Goal: Navigation & Orientation: Find specific page/section

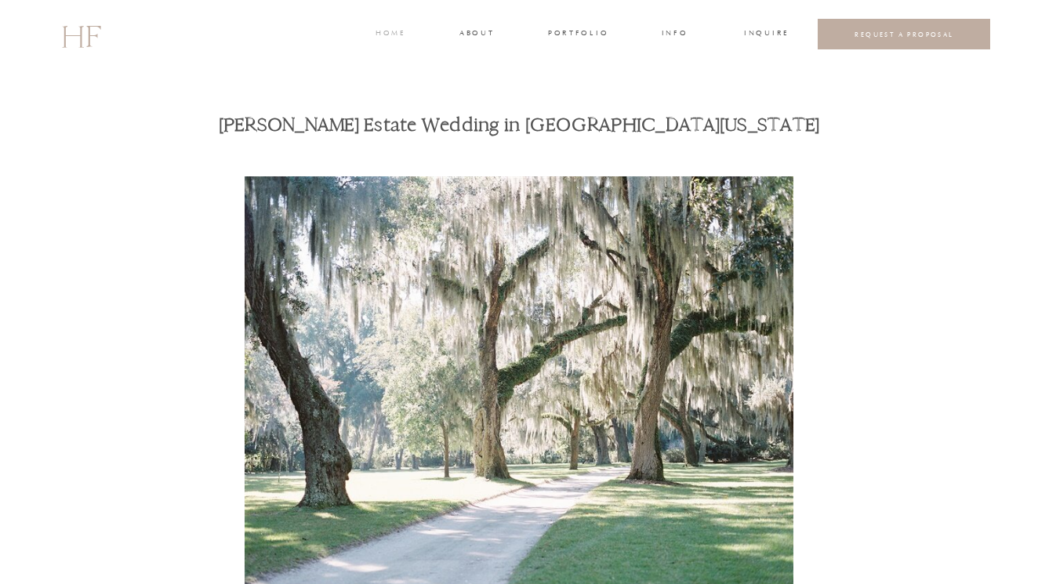
click at [393, 31] on h3 "home" at bounding box center [389, 34] width 29 height 14
click at [571, 31] on h3 "portfolio" at bounding box center [577, 34] width 59 height 14
click at [576, 69] on h3 "WEDDINGS" at bounding box center [577, 70] width 55 height 14
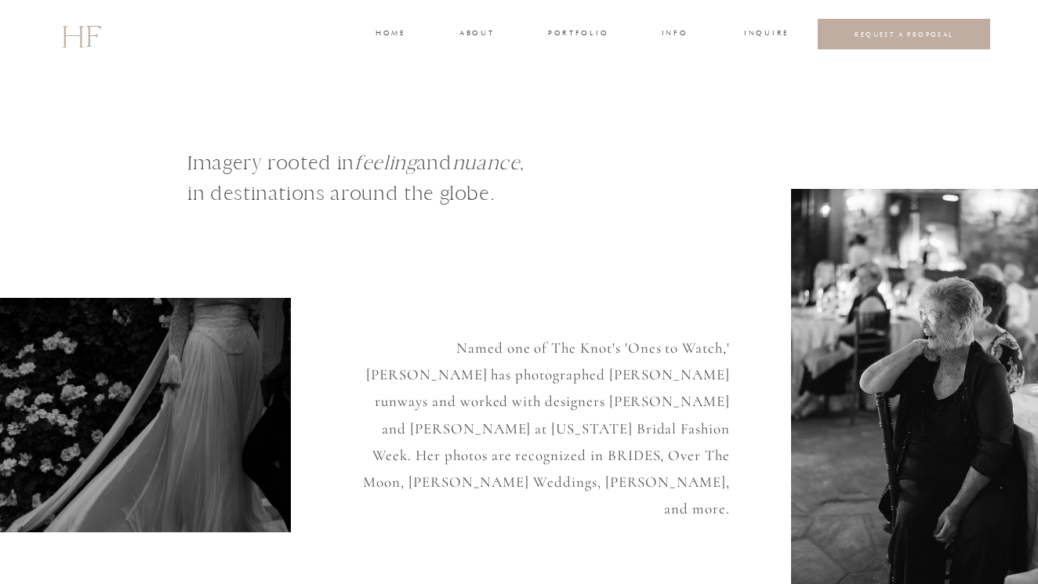
click at [481, 31] on h3 "about" at bounding box center [475, 34] width 33 height 14
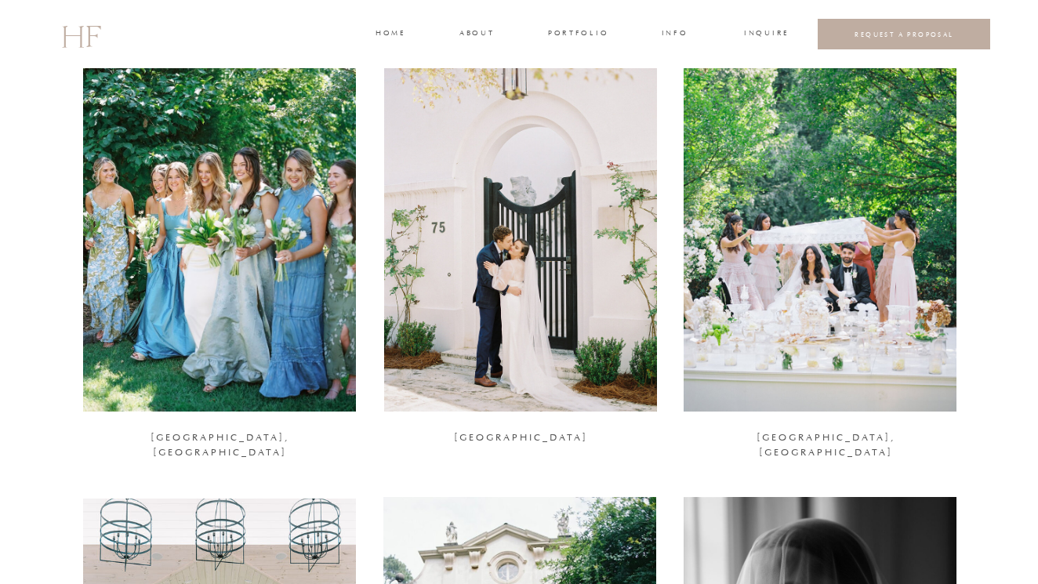
scroll to position [1541, 0]
click at [239, 272] on div at bounding box center [219, 224] width 273 height 371
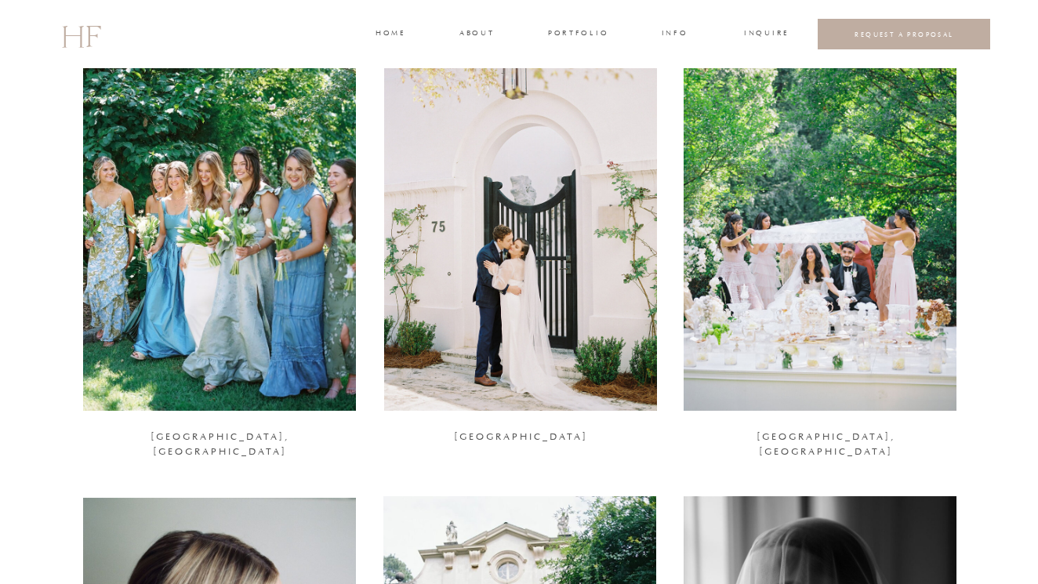
click at [505, 231] on div at bounding box center [520, 224] width 273 height 371
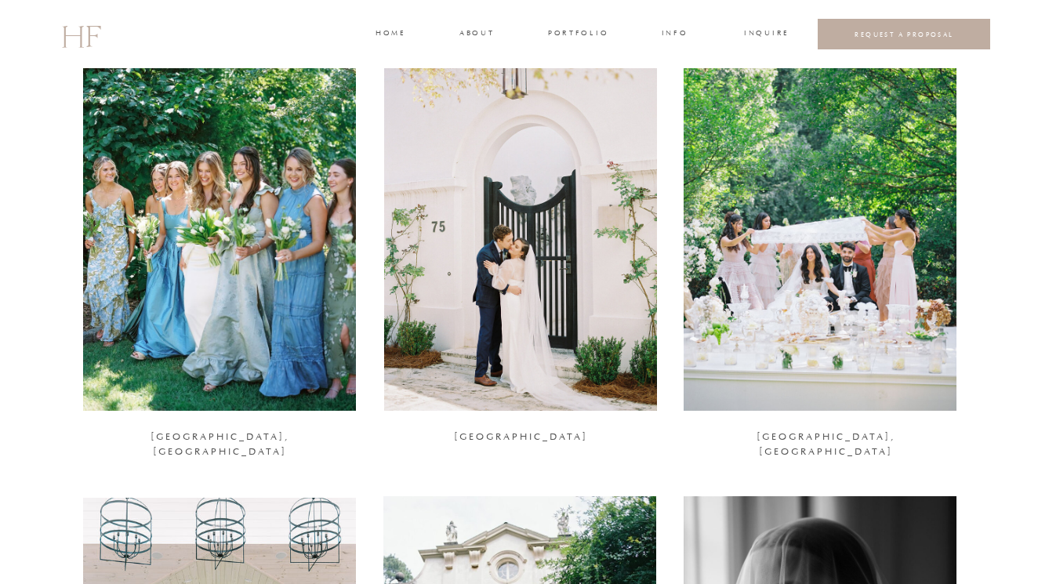
click at [779, 358] on div at bounding box center [819, 224] width 273 height 371
click at [266, 234] on div at bounding box center [219, 224] width 273 height 371
click at [846, 268] on div at bounding box center [819, 224] width 273 height 371
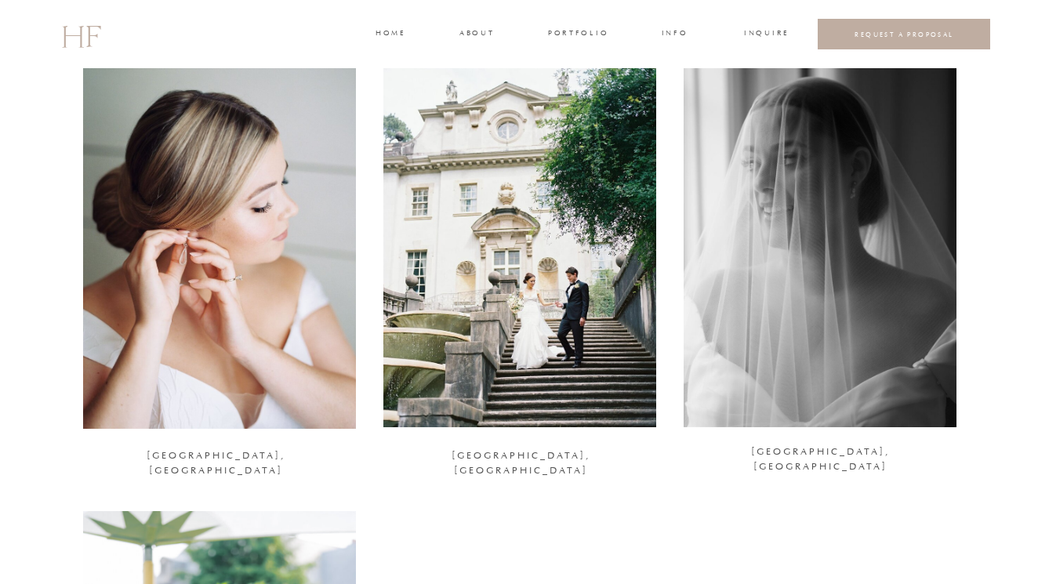
scroll to position [1982, 0]
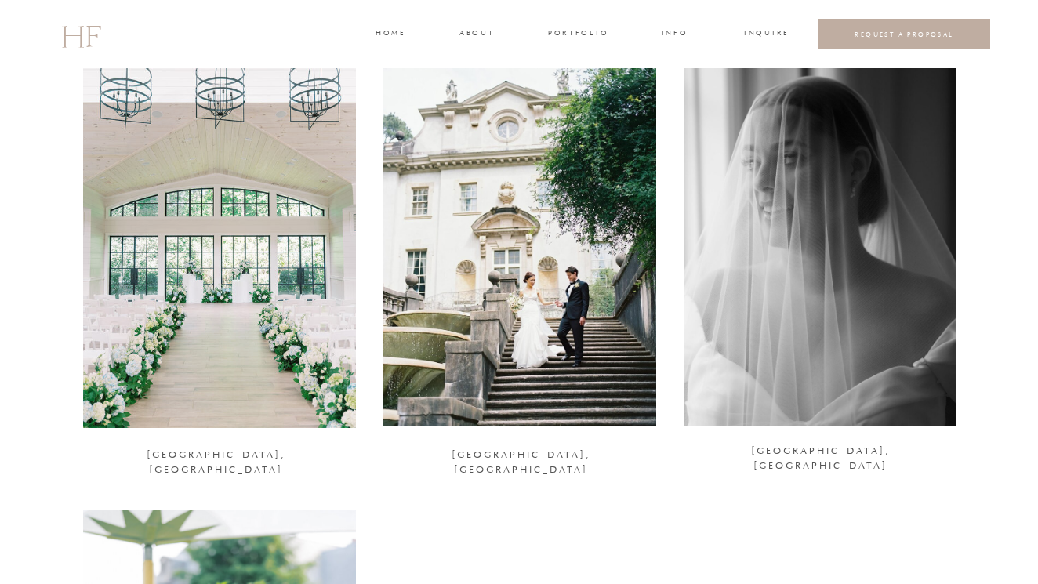
click at [933, 244] on div at bounding box center [819, 240] width 273 height 371
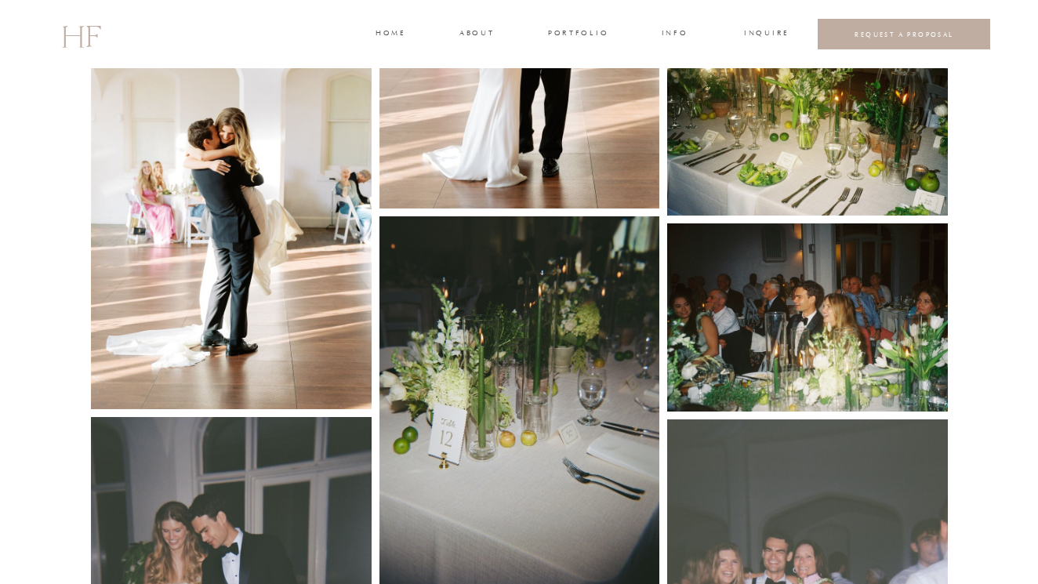
scroll to position [6022, 0]
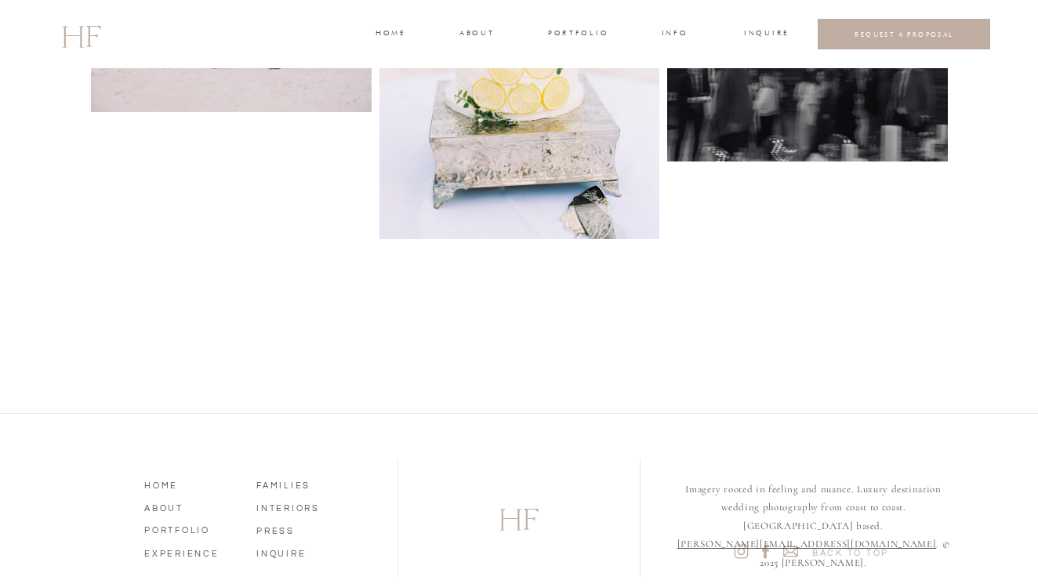
scroll to position [6464, 0]
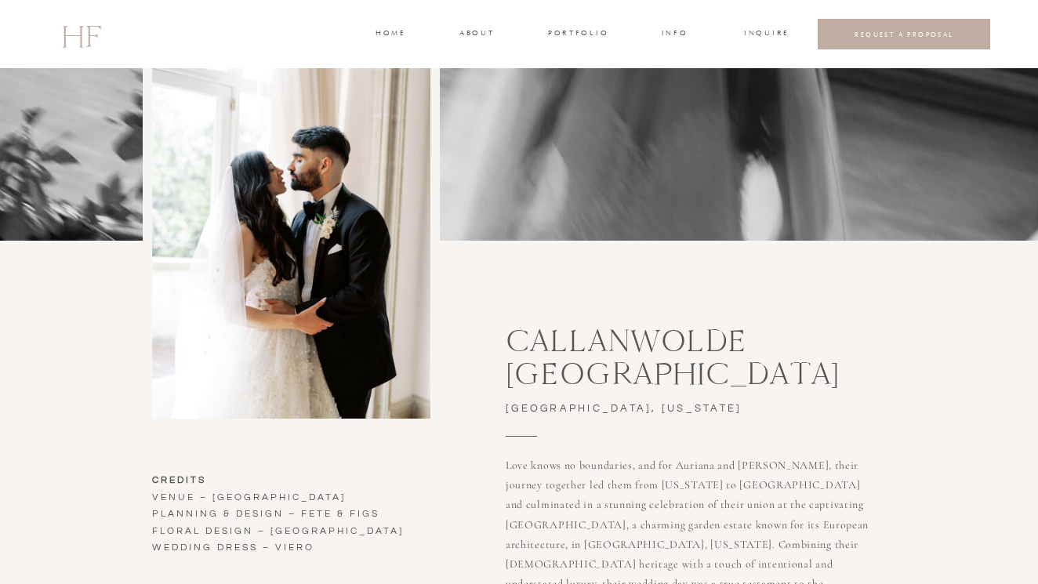
scroll to position [183, 0]
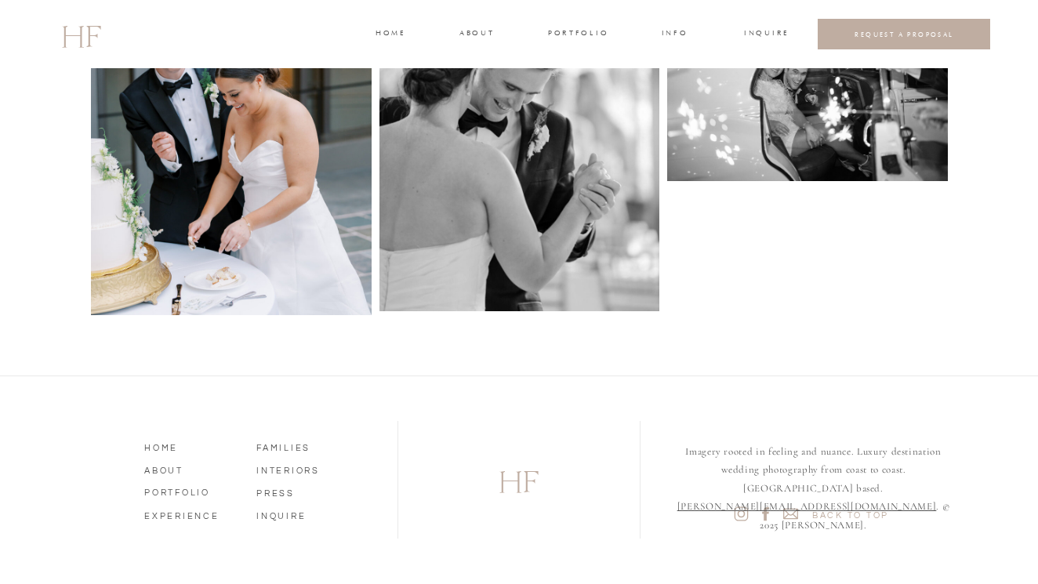
scroll to position [4444, 0]
